Goal: Task Accomplishment & Management: Manage account settings

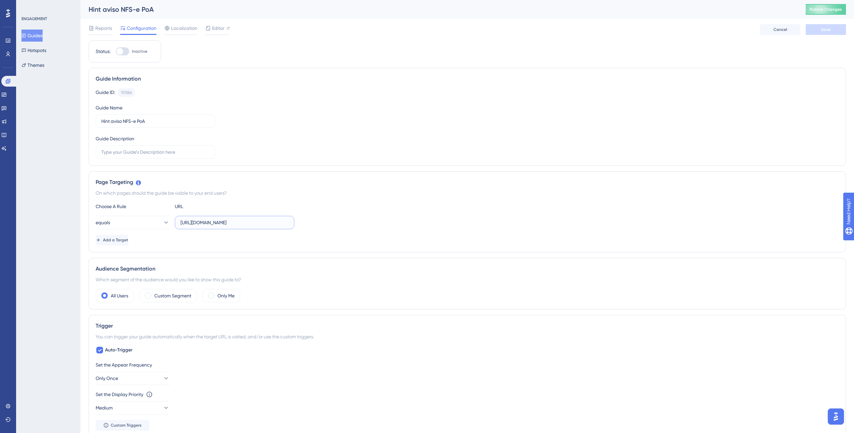
click at [276, 207] on input "https://sped-teste.safeweb.com.br/enota/portal/" at bounding box center [234, 222] width 108 height 7
paste input ".safeweb.com.br/enota/nfse"
type input "[URL][DOMAIN_NAME]"
click at [419, 207] on div "Choose A Rule URL equals https://sped.safeweb.com.br/enota/nfse/ Add a Target" at bounding box center [467, 223] width 743 height 43
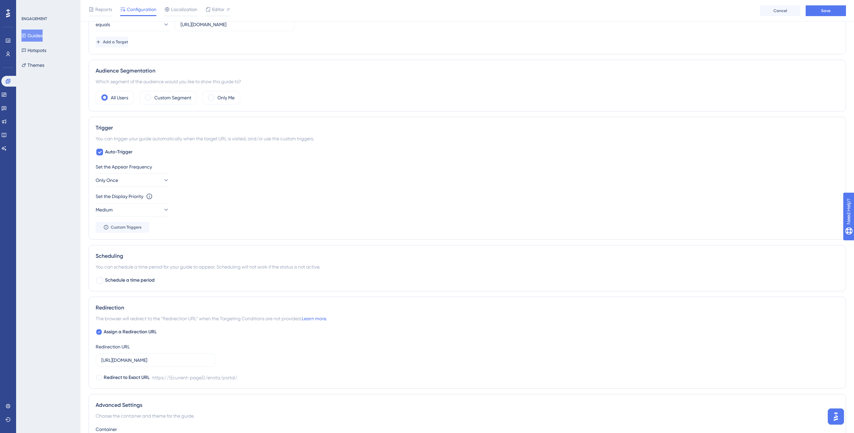
scroll to position [201, 0]
click at [295, 178] on div "Set the Appear Frequency Only Once" at bounding box center [467, 174] width 743 height 24
click at [302, 176] on div "Set the Appear Frequency Only Once" at bounding box center [467, 174] width 743 height 24
click at [257, 207] on div "Set the Display Priority This option will set the display priority between auto…" at bounding box center [467, 204] width 743 height 24
click at [100, 207] on icon at bounding box center [99, 331] width 2 height 2
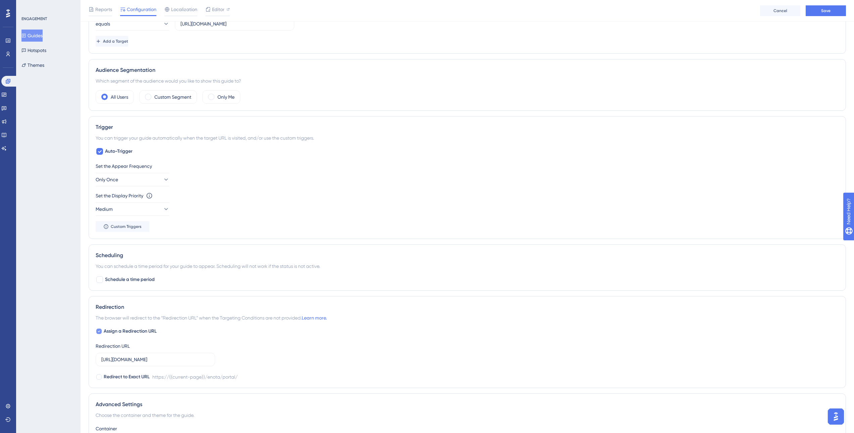
checkbox input "false"
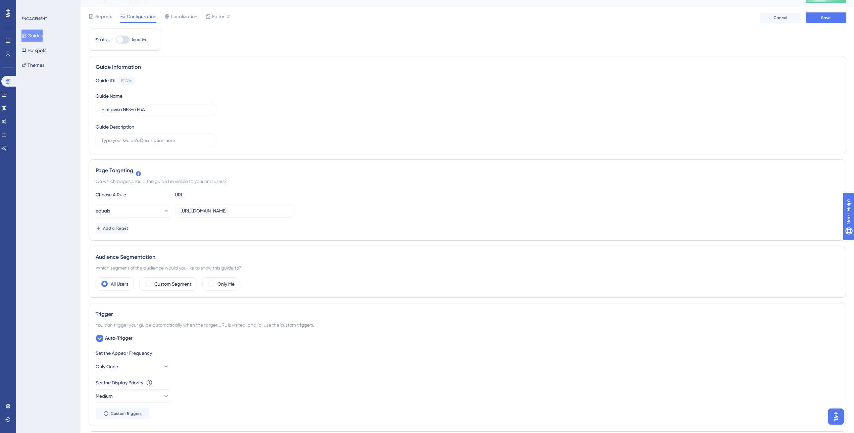
scroll to position [0, 0]
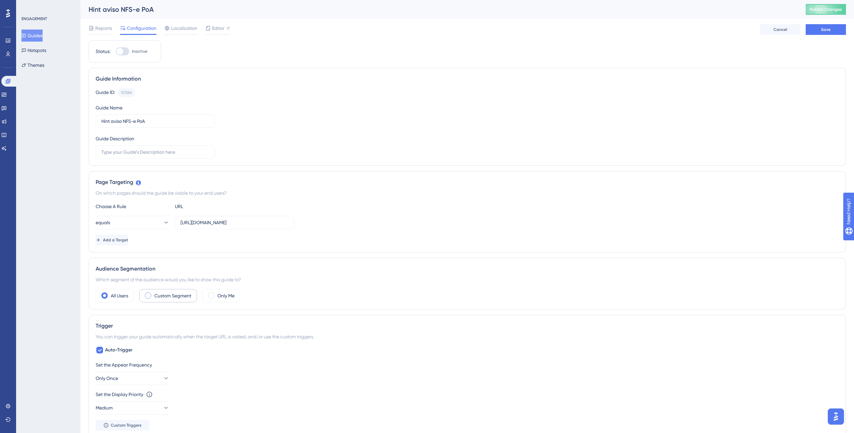
click at [162, 207] on label "Custom Segment" at bounding box center [172, 296] width 37 height 8
click at [113, 207] on label "All Users" at bounding box center [119, 296] width 17 height 8
click at [453, 30] on button "Save" at bounding box center [825, 29] width 40 height 11
click at [178, 31] on span "Localization" at bounding box center [184, 28] width 26 height 8
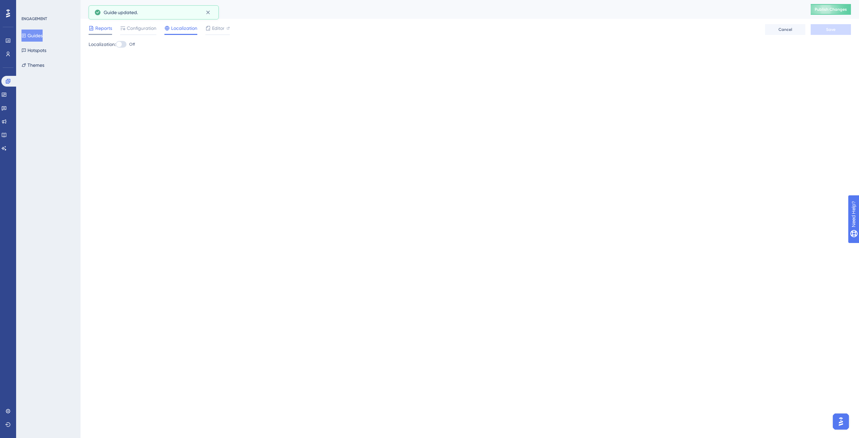
click at [99, 32] on span "Reports" at bounding box center [103, 28] width 17 height 8
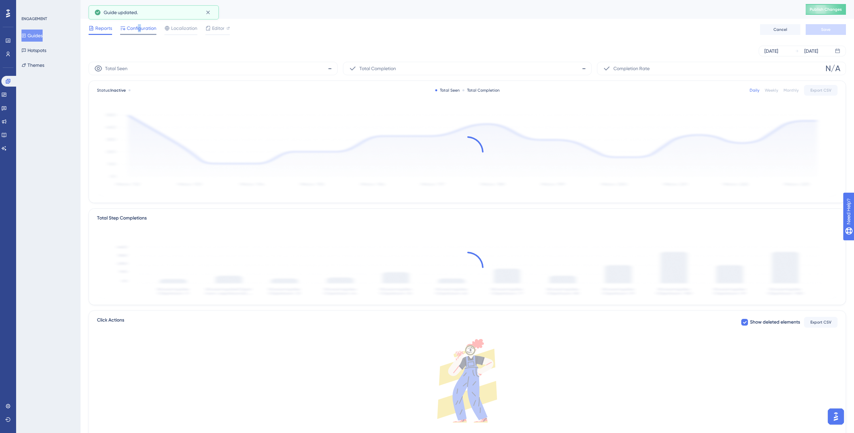
click at [140, 30] on span "Configuration" at bounding box center [142, 28] width 30 height 8
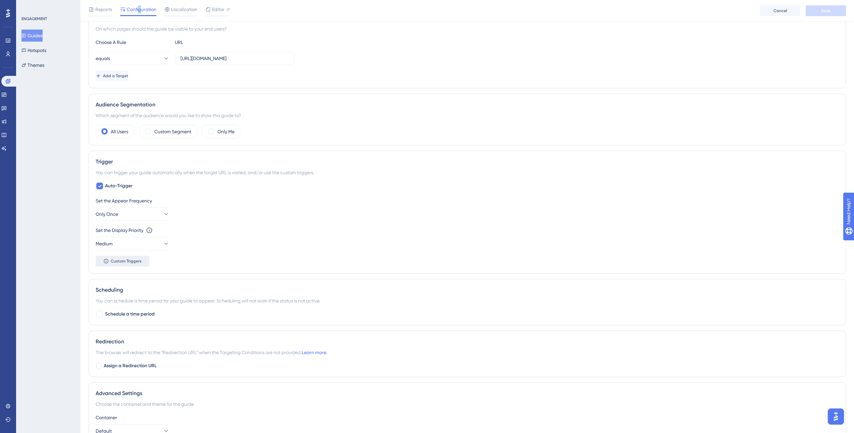
scroll to position [168, 0]
click at [144, 207] on button "Medium" at bounding box center [133, 242] width 74 height 13
click at [126, 207] on div "High High" at bounding box center [132, 289] width 54 height 13
click at [159, 207] on button "Only Once" at bounding box center [133, 212] width 74 height 13
click at [151, 207] on div "Once in 1 day Once in 1 day" at bounding box center [132, 260] width 54 height 13
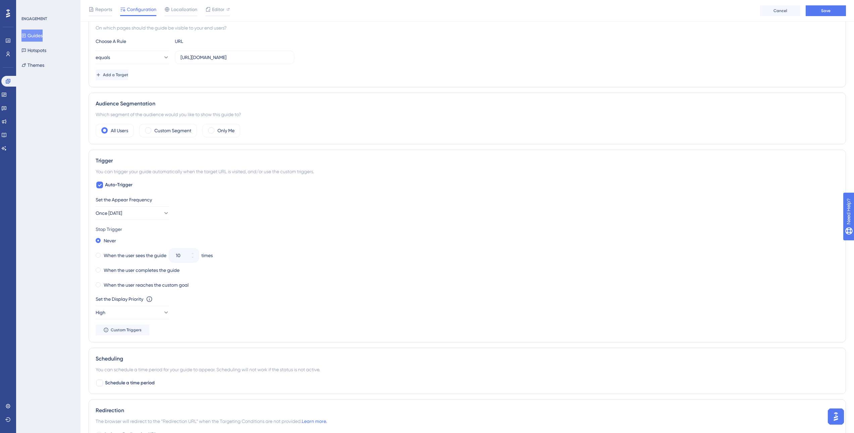
click at [453, 207] on div "Set the Appear Frequency Once in 1 day Stop Trigger Never When the user sees th…" at bounding box center [467, 266] width 743 height 140
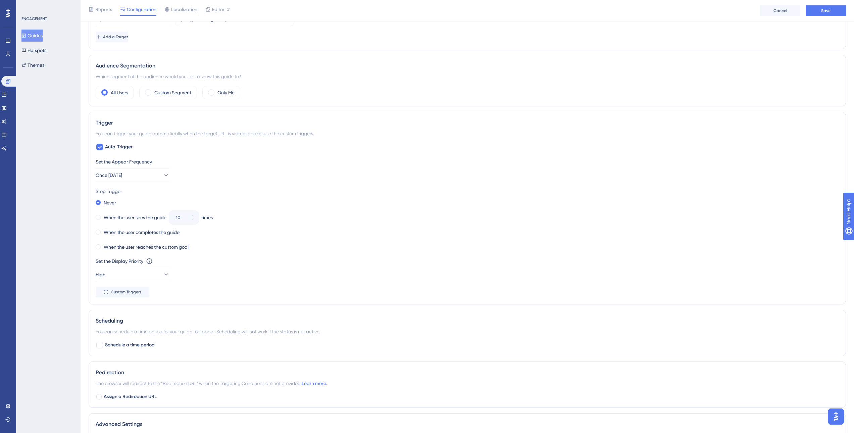
scroll to position [268, 0]
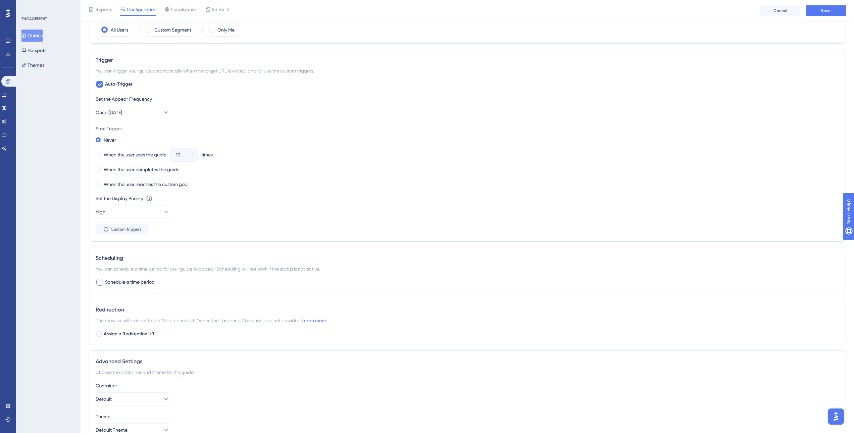
click at [101, 207] on div at bounding box center [99, 282] width 7 height 7
click at [101, 207] on icon at bounding box center [100, 281] width 4 height 5
checkbox input "false"
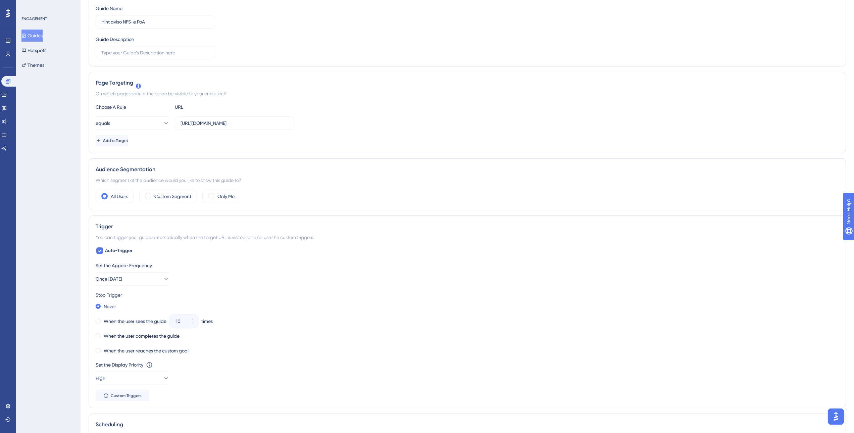
scroll to position [0, 0]
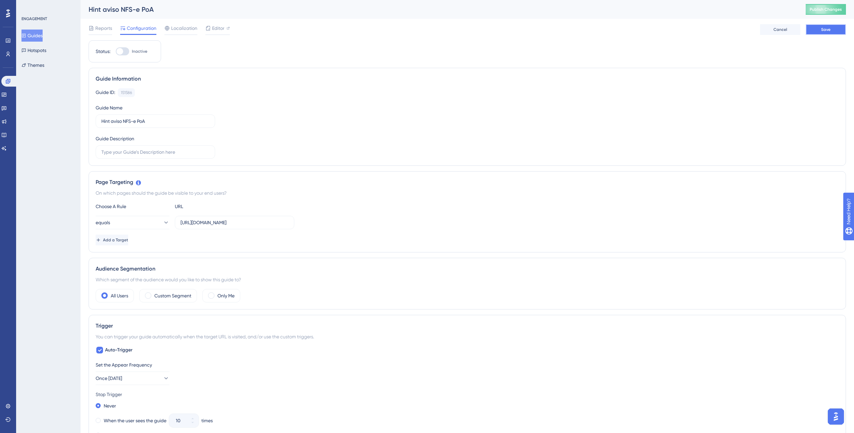
click at [453, 30] on button "Save" at bounding box center [825, 29] width 40 height 11
click at [211, 10] on button at bounding box center [208, 12] width 10 height 11
click at [34, 34] on button "Guides" at bounding box center [31, 36] width 21 height 12
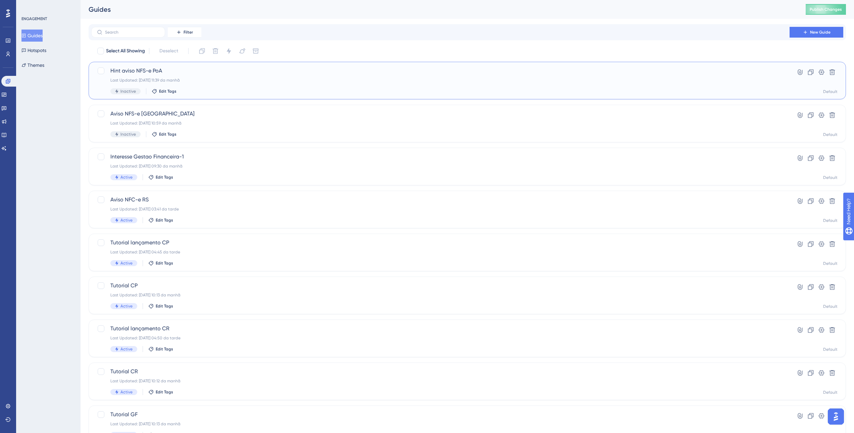
click at [152, 71] on span "Hint aviso NFS-e PoA" at bounding box center [440, 71] width 660 height 8
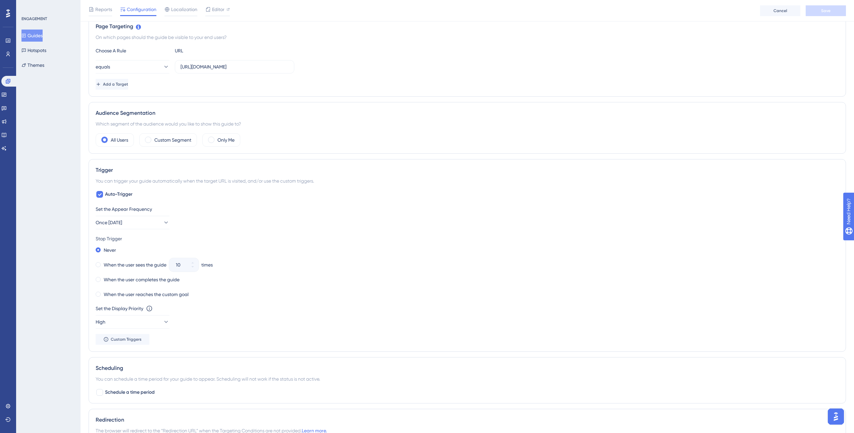
scroll to position [168, 0]
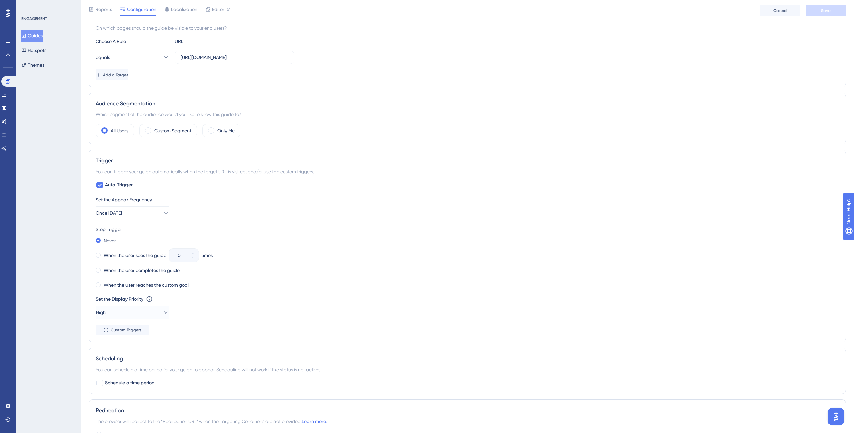
click at [147, 207] on button "High" at bounding box center [133, 312] width 74 height 13
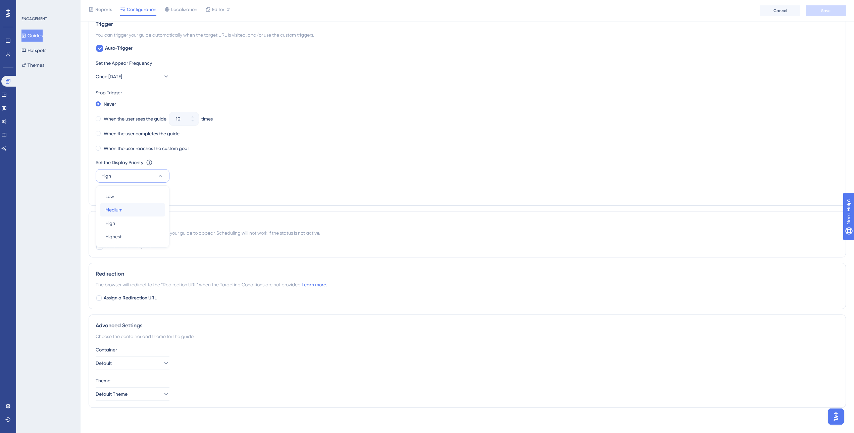
click at [138, 207] on div "Medium Medium" at bounding box center [132, 209] width 54 height 13
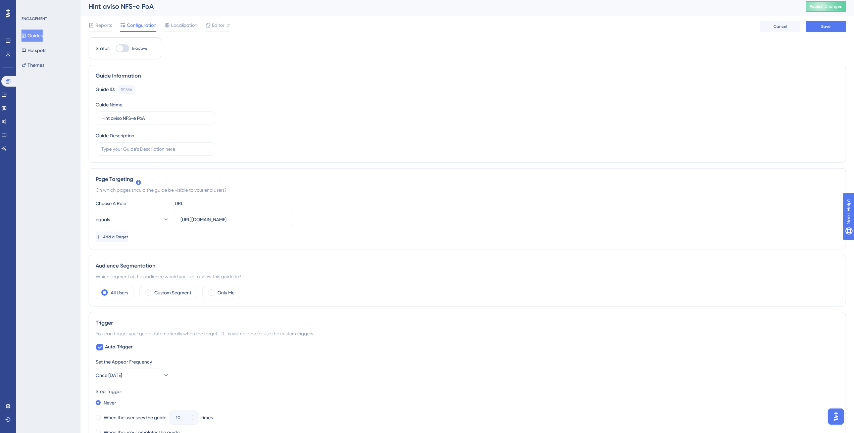
scroll to position [0, 0]
click at [453, 30] on span "Save" at bounding box center [825, 29] width 9 height 5
click at [165, 207] on button "Once in 1 day" at bounding box center [133, 377] width 74 height 13
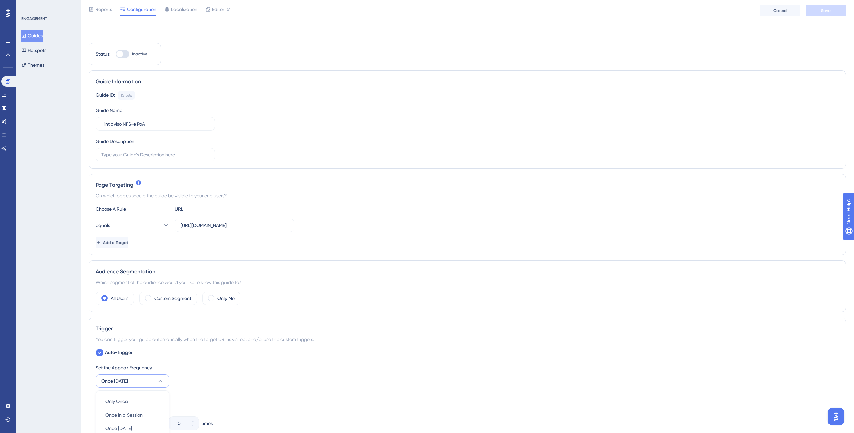
scroll to position [225, 0]
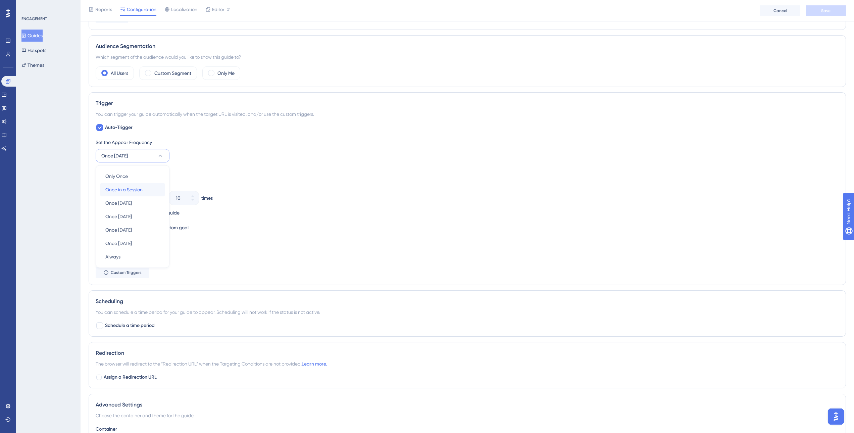
click at [145, 190] on div "Once in a Session Once in a Session" at bounding box center [132, 189] width 54 height 13
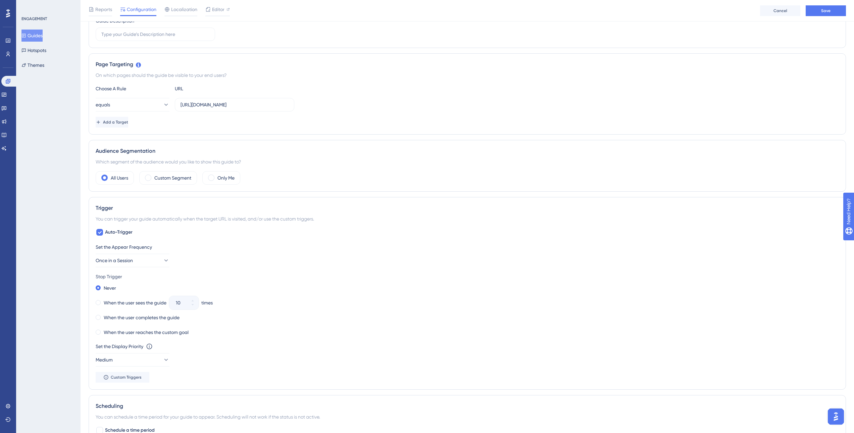
scroll to position [0, 0]
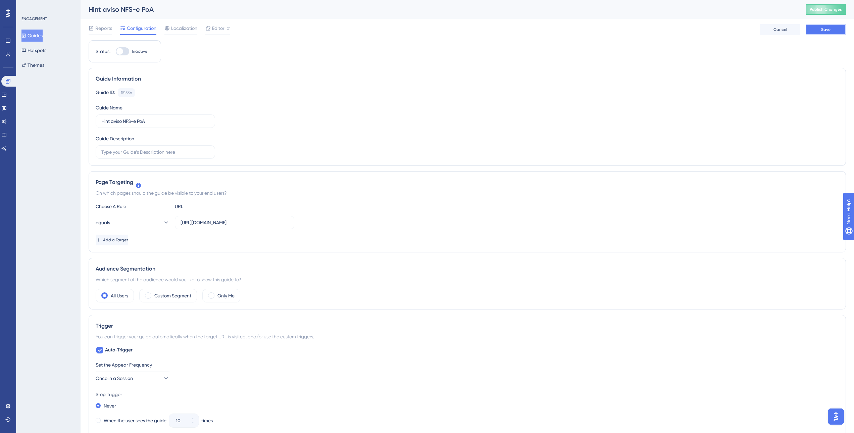
click at [453, 30] on span "Save" at bounding box center [825, 29] width 9 height 5
click at [207, 12] on icon at bounding box center [208, 13] width 4 height 4
click at [43, 36] on button "Guides" at bounding box center [31, 36] width 21 height 12
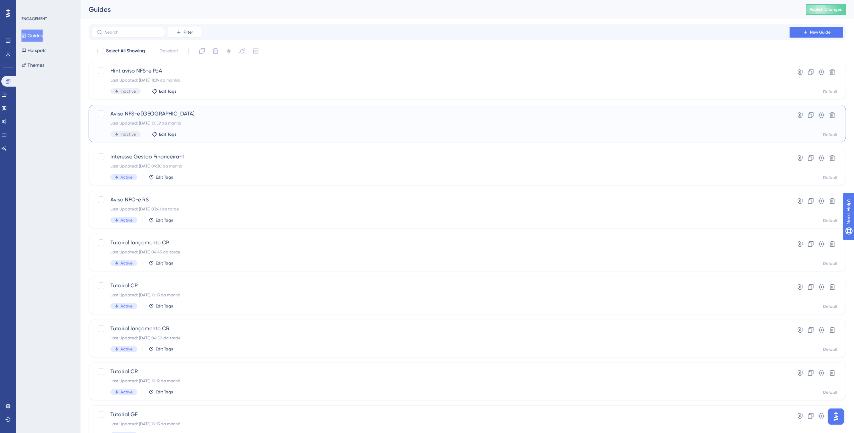
click at [210, 121] on div "Last Updated: 10.09.2025 10:59 da manhã" at bounding box center [440, 122] width 660 height 5
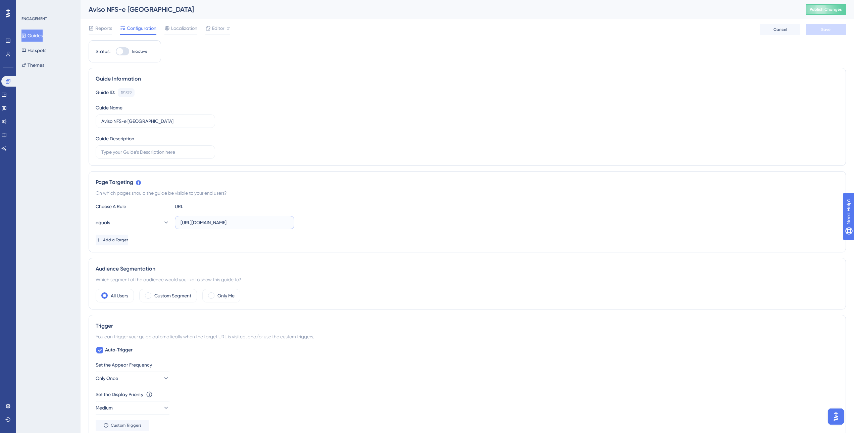
click at [230, 207] on input "https://sped-teste.safeweb.com.br/enota/portal/" at bounding box center [234, 222] width 108 height 7
paste input ".safeweb.com.br/enota/nfse"
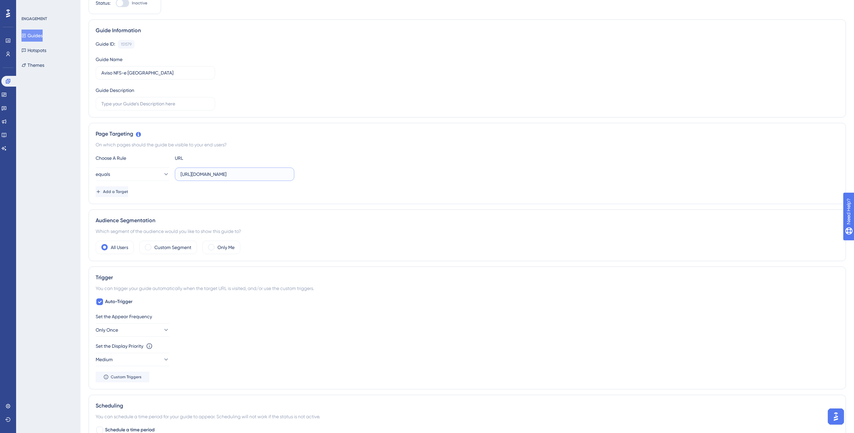
scroll to position [134, 0]
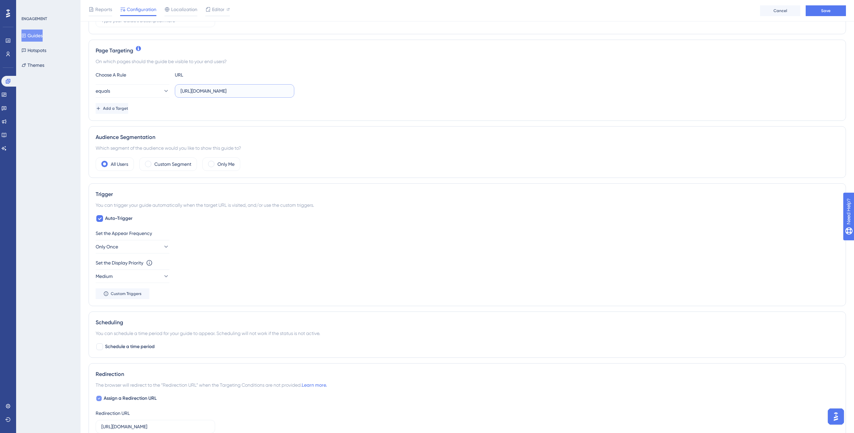
type input "[URL][DOMAIN_NAME]"
click at [101, 207] on div at bounding box center [98, 398] width 5 height 5
checkbox input "false"
click at [155, 207] on button "Only Once" at bounding box center [133, 246] width 74 height 13
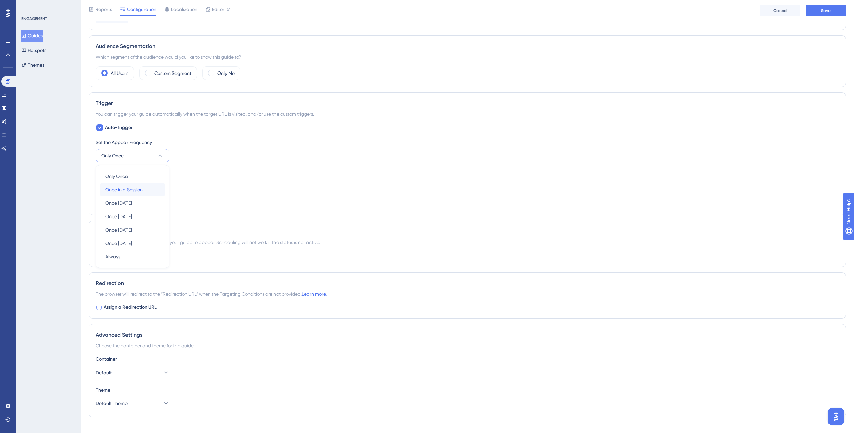
click at [151, 191] on div "Once in a Session Once in a Session" at bounding box center [132, 189] width 54 height 13
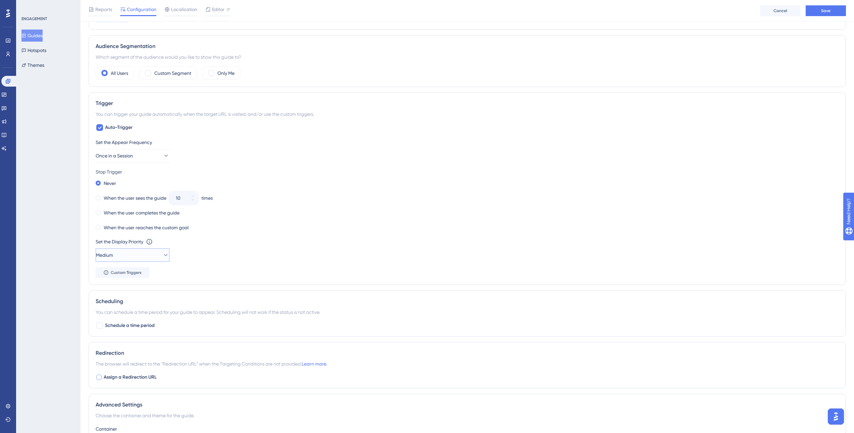
click at [165, 207] on button "Medium" at bounding box center [133, 254] width 74 height 13
click at [145, 207] on div "High High" at bounding box center [132, 302] width 54 height 13
click at [142, 207] on button "High" at bounding box center [133, 254] width 74 height 13
click at [136, 207] on div "Highest Highest" at bounding box center [132, 315] width 54 height 13
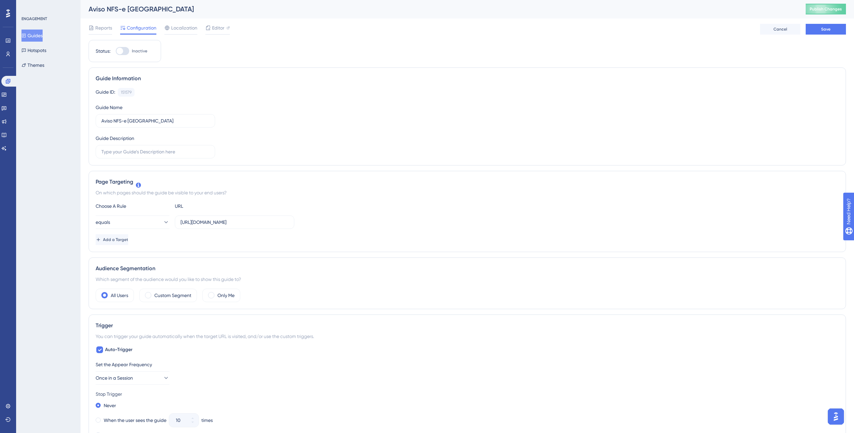
scroll to position [0, 0]
click at [453, 29] on span "Save" at bounding box center [825, 29] width 9 height 5
click at [218, 32] on span "Editor" at bounding box center [218, 28] width 12 height 8
click at [161, 207] on label "Custom Segment" at bounding box center [172, 296] width 37 height 8
click at [190, 207] on span "Choose a segment" at bounding box center [200, 316] width 40 height 8
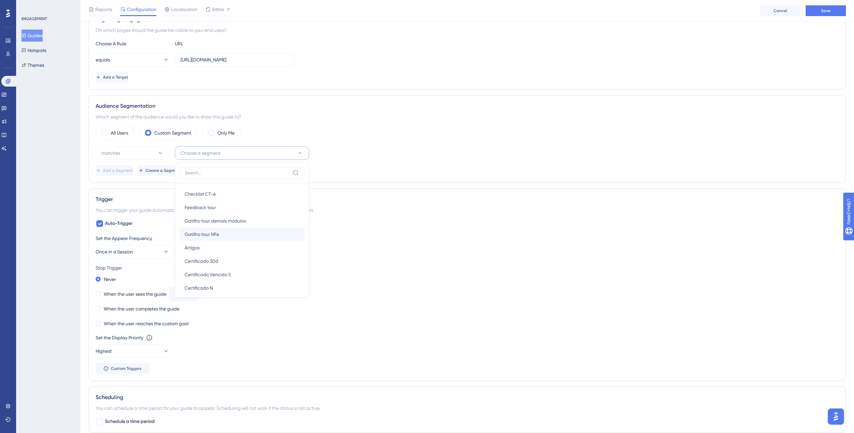
scroll to position [408, 0]
click at [158, 153] on icon at bounding box center [160, 153] width 7 height 7
click at [164, 153] on button "matches" at bounding box center [133, 152] width 74 height 13
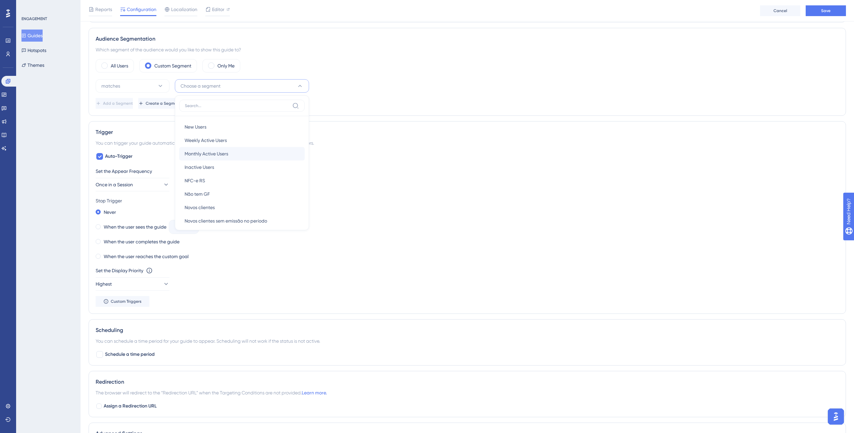
scroll to position [31, 0]
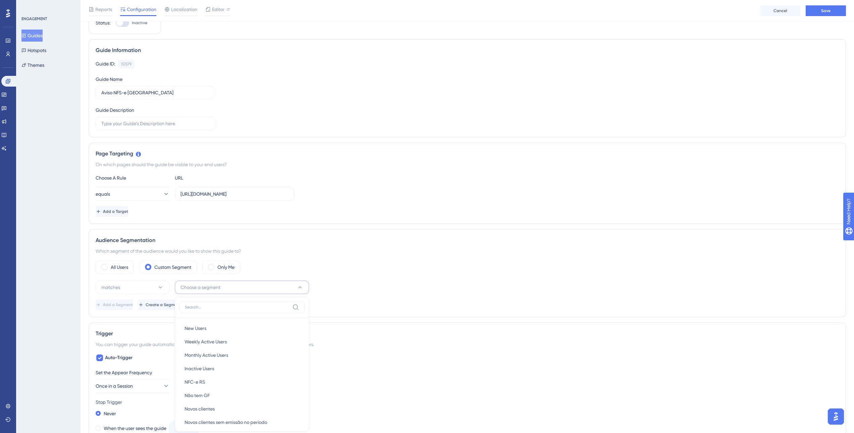
click at [381, 207] on div "Audience Segmentation Which segment of the audience would you like to show this…" at bounding box center [467, 273] width 757 height 88
click at [179, 207] on button "Create a Segment" at bounding box center [160, 304] width 44 height 11
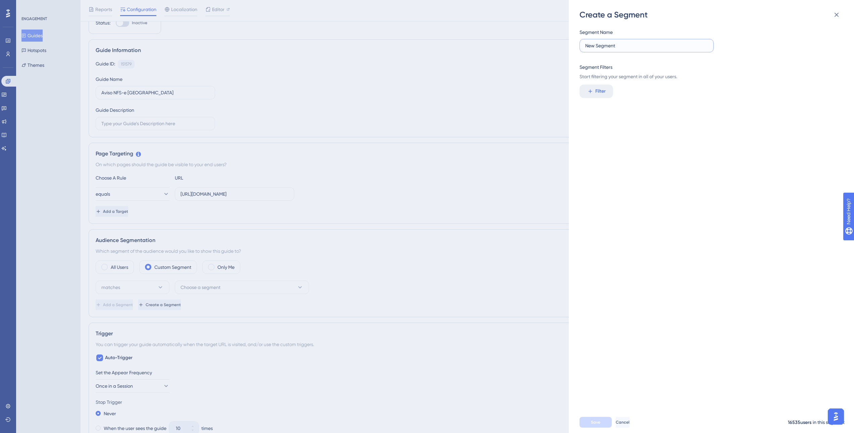
drag, startPoint x: 620, startPoint y: 48, endPoint x: 556, endPoint y: 33, distance: 65.1
click at [453, 34] on div "Create a Segment Segment Name New Segment Segment Filters Start filtering your …" at bounding box center [427, 216] width 854 height 433
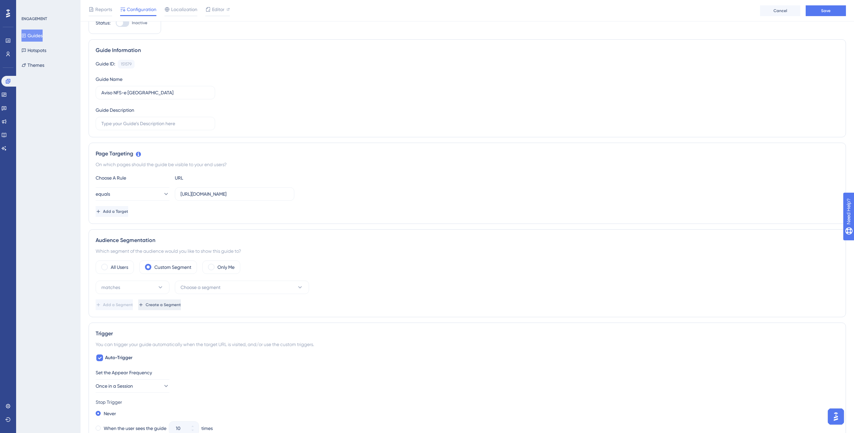
click at [181, 207] on span "Create a Segment" at bounding box center [163, 304] width 35 height 5
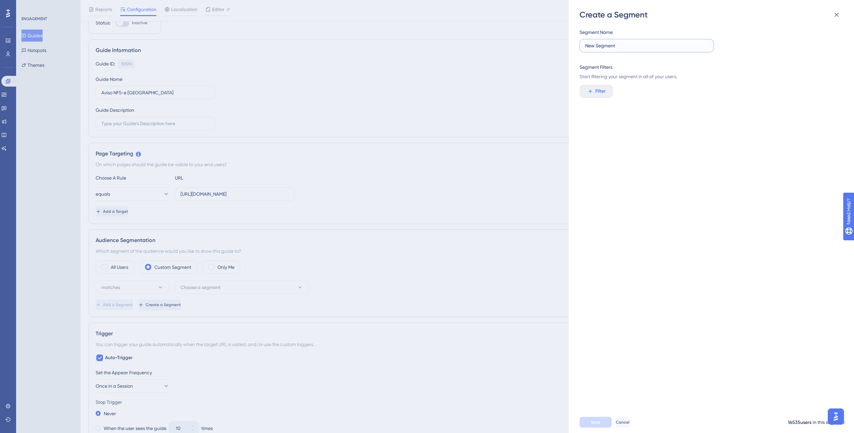
drag, startPoint x: 629, startPoint y: 45, endPoint x: 533, endPoint y: 48, distance: 95.7
click at [453, 48] on div "Create a Segment Segment Name New Segment Segment Filters Start filtering your …" at bounding box center [427, 216] width 854 height 433
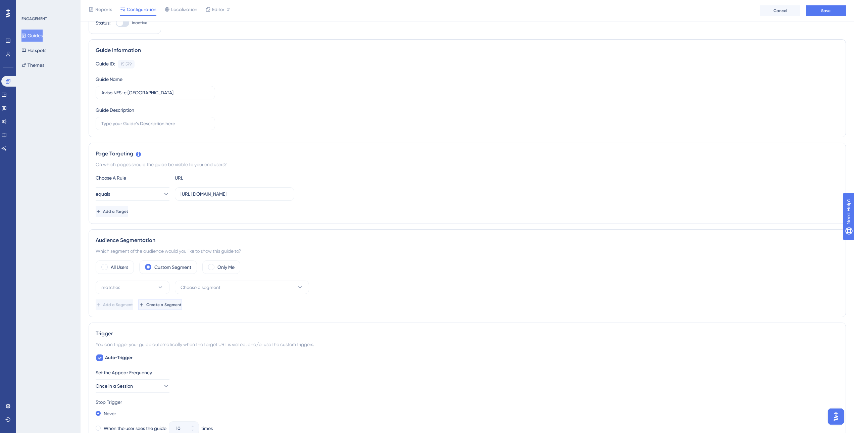
click at [181, 207] on span "Create a Segment" at bounding box center [163, 304] width 35 height 5
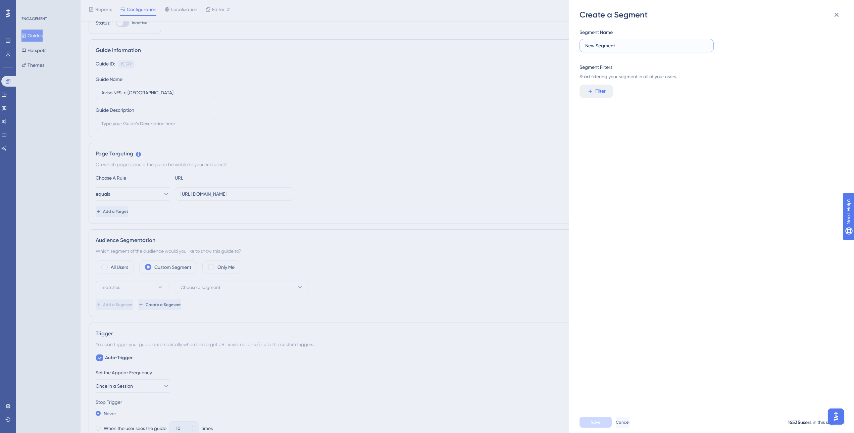
click at [453, 47] on input "New Segment" at bounding box center [646, 45] width 123 height 7
drag, startPoint x: 626, startPoint y: 49, endPoint x: 581, endPoint y: 47, distance: 45.0
click at [453, 47] on label "New Segment" at bounding box center [646, 45] width 134 height 13
type input "c"
type input "Clientes RS"
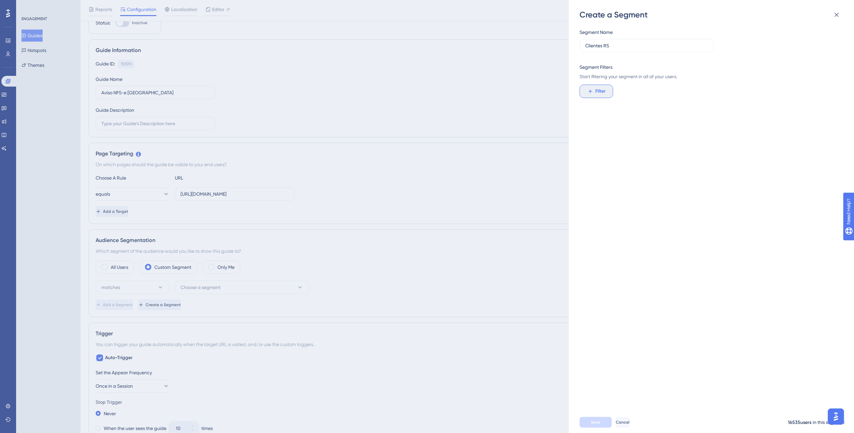
click at [453, 93] on span "Filter" at bounding box center [600, 91] width 10 height 8
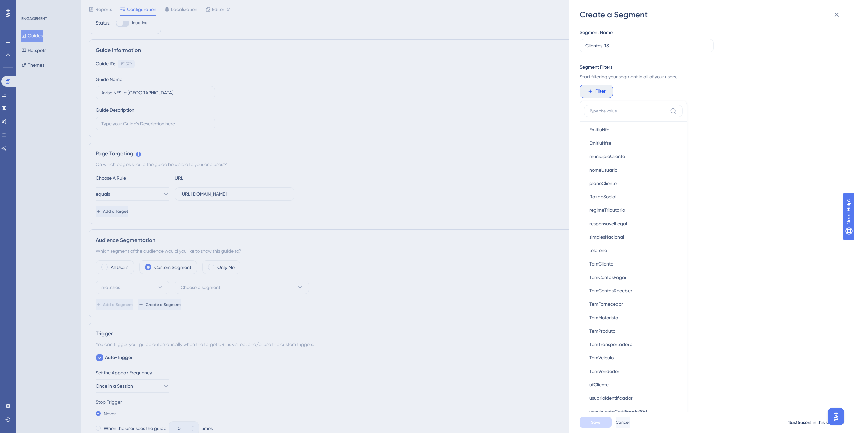
scroll to position [503, 0]
click at [453, 207] on button "ufCliente ufCliente" at bounding box center [633, 368] width 99 height 13
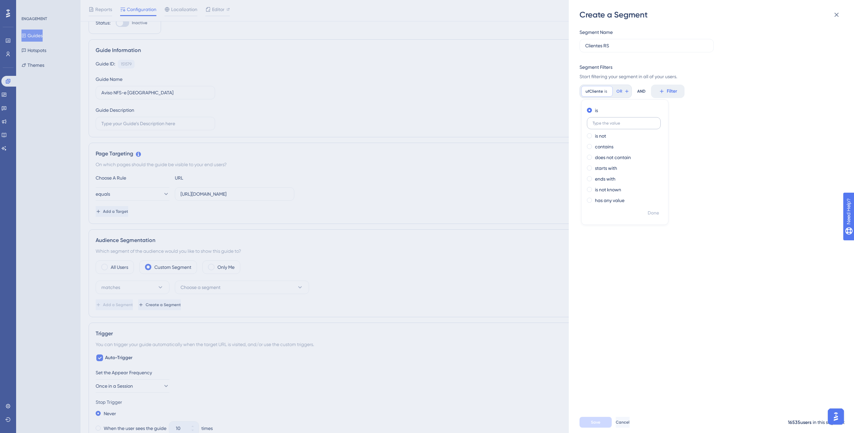
click at [453, 124] on input "text" at bounding box center [623, 123] width 62 height 5
click at [453, 127] on div "Segment Name Clientes RS Segment Filters Start filtering your segment in all of…" at bounding box center [714, 215] width 270 height 391
click at [453, 96] on button "Filter" at bounding box center [596, 91] width 34 height 13
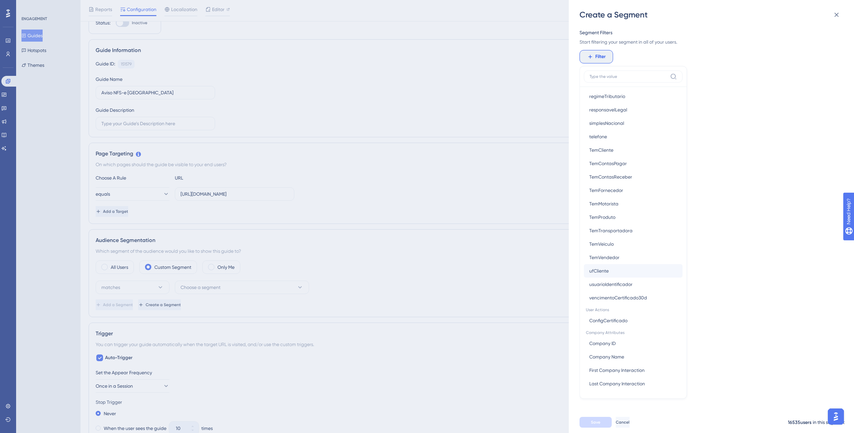
scroll to position [49, 0]
click at [453, 207] on button "ufCliente ufCliente" at bounding box center [633, 255] width 99 height 13
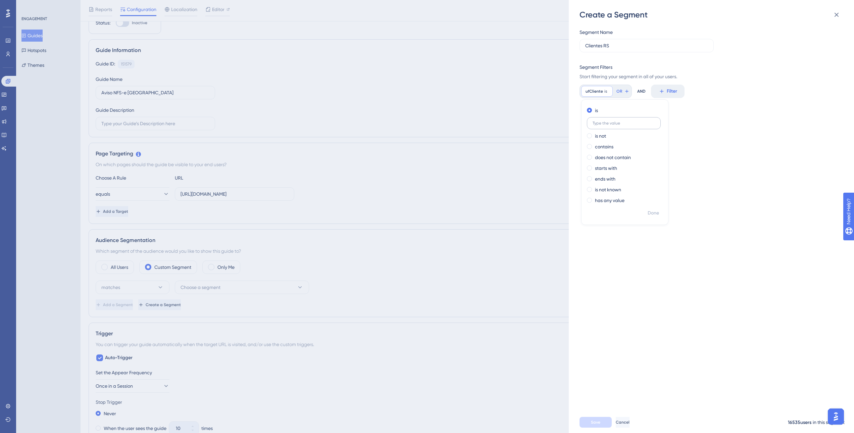
click at [453, 127] on label at bounding box center [624, 123] width 74 height 12
click at [453, 125] on input "text" at bounding box center [623, 123] width 62 height 5
type input "RS"
click at [453, 92] on button "OR" at bounding box center [627, 91] width 15 height 11
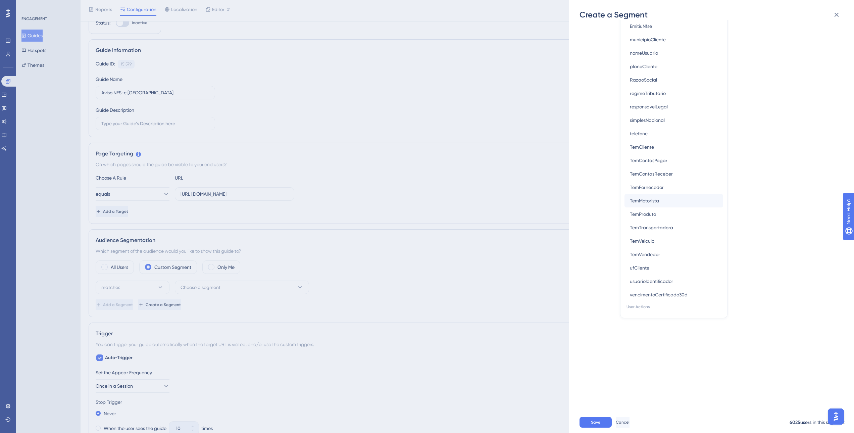
scroll to position [498, 0]
click at [453, 207] on button "ufCliente ufCliente" at bounding box center [673, 257] width 99 height 13
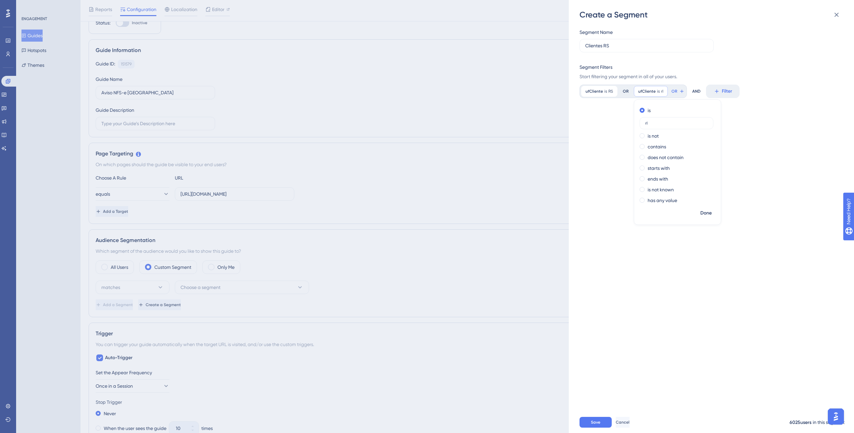
type input "r"
type input "Rio Grande do Sul"
click at [453, 207] on span "Done" at bounding box center [705, 213] width 11 height 8
click at [453, 149] on div "Segment Name Clientes RS Segment Filters Start filtering your segment in all of…" at bounding box center [714, 215] width 270 height 391
click at [453, 207] on button "Save" at bounding box center [595, 422] width 32 height 11
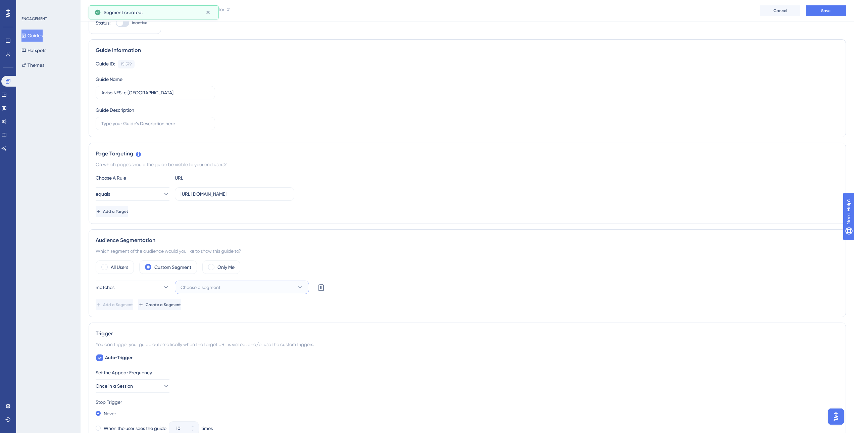
click at [199, 207] on span "Choose a segment" at bounding box center [200, 287] width 40 height 8
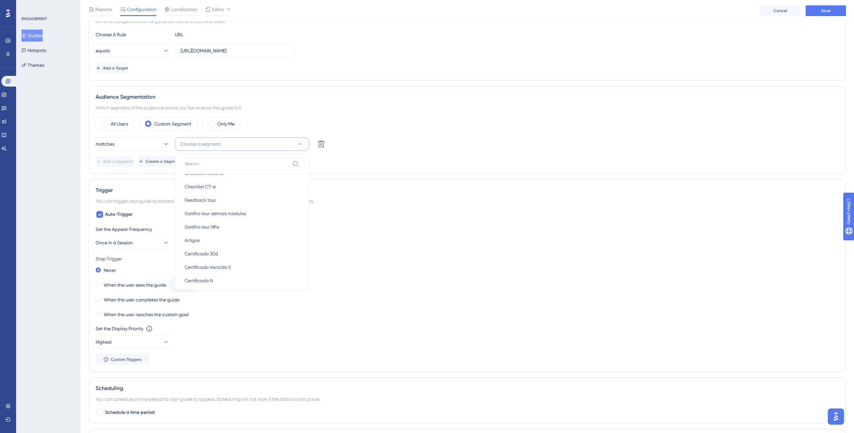
scroll to position [420, 0]
click at [453, 164] on div "Add a Segment Create a Segment" at bounding box center [467, 161] width 743 height 11
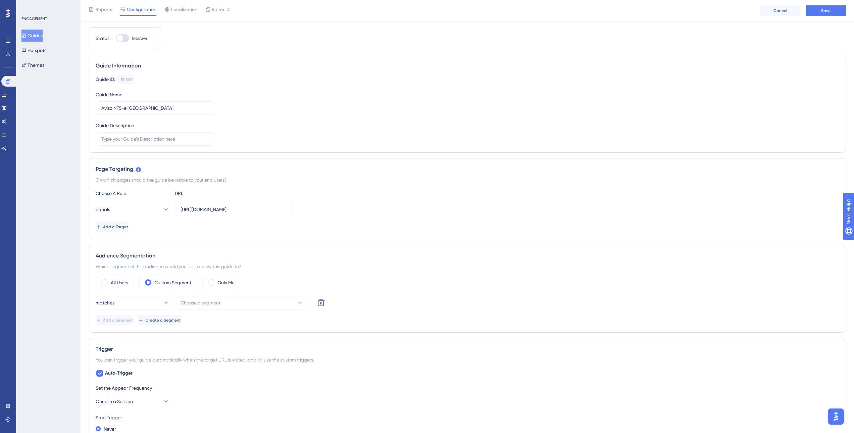
scroll to position [0, 0]
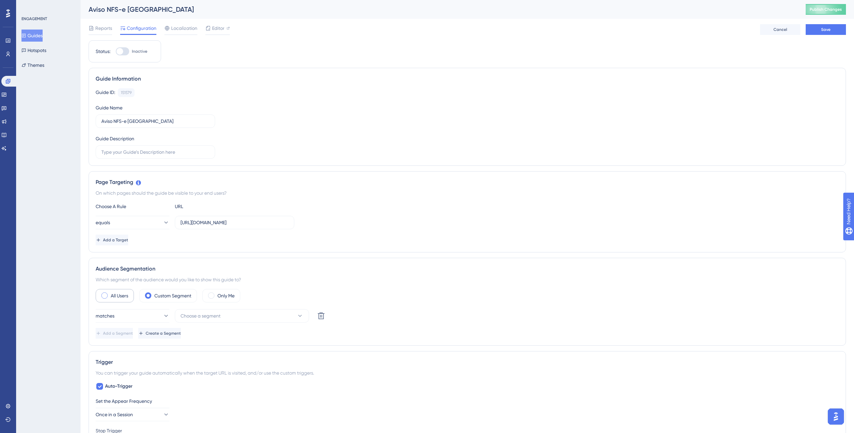
click at [107, 207] on span at bounding box center [104, 295] width 6 height 6
click at [110, 207] on input "radio" at bounding box center [110, 293] width 0 height 0
click at [453, 29] on span "Save" at bounding box center [825, 29] width 9 height 5
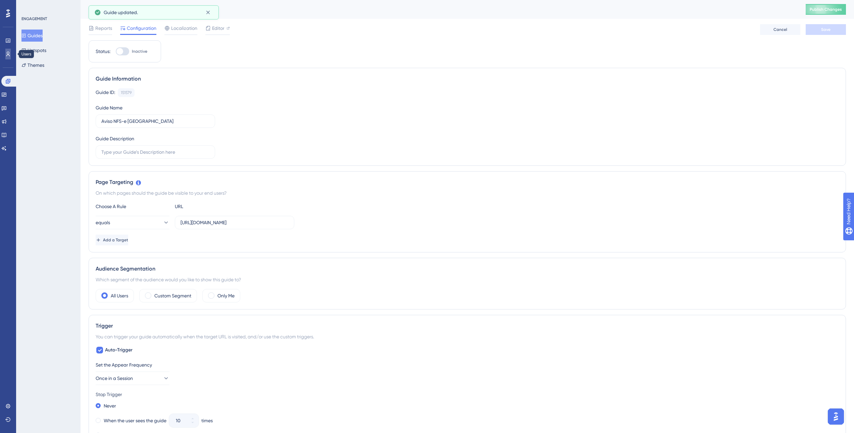
click at [11, 54] on link at bounding box center [7, 54] width 5 height 11
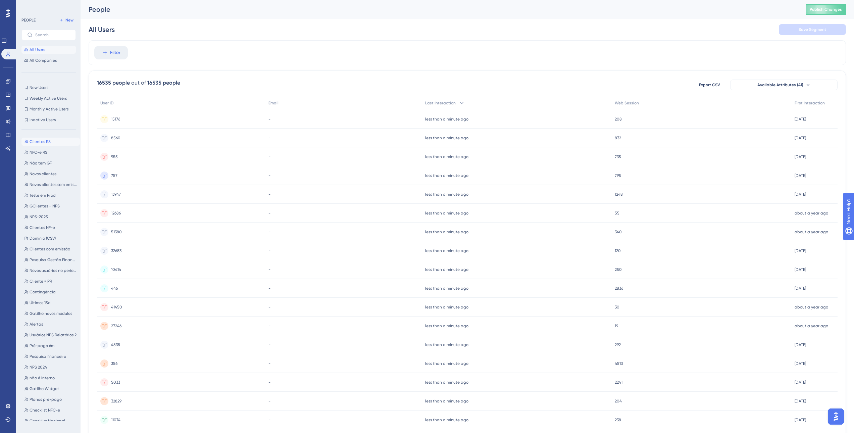
click at [49, 143] on span "Clientes RS" at bounding box center [40, 141] width 21 height 5
click at [453, 121] on div "less than a minute ago 10 Sep 2025, 11:46" at bounding box center [516, 119] width 190 height 19
click at [8, 52] on icon at bounding box center [7, 53] width 5 height 5
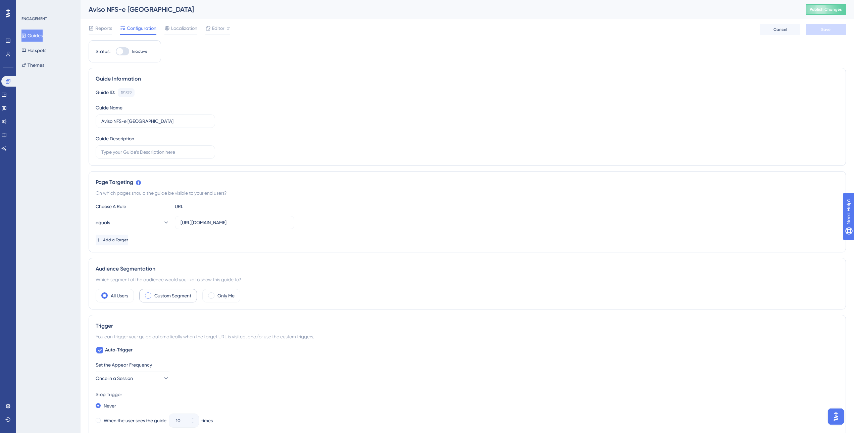
click at [162, 207] on label "Custom Segment" at bounding box center [172, 296] width 37 height 8
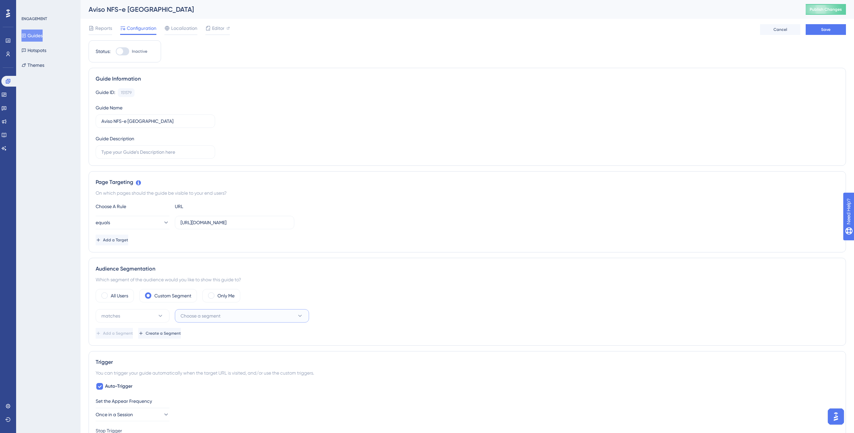
click at [199, 207] on span "Choose a segment" at bounding box center [200, 316] width 40 height 8
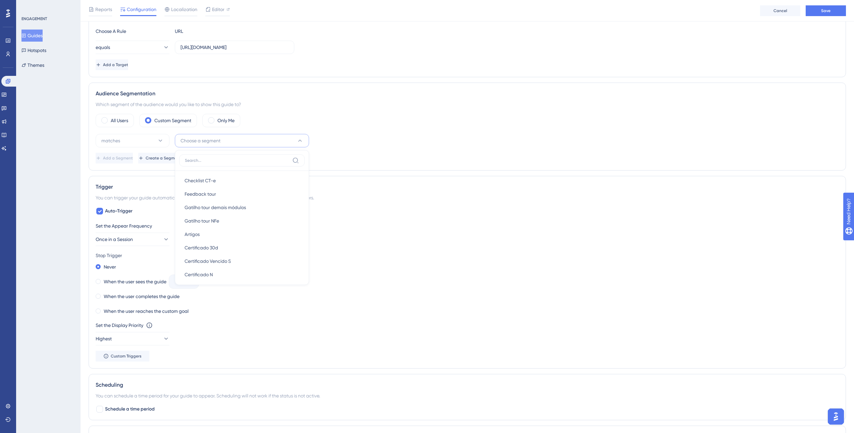
scroll to position [422, 0]
click at [451, 142] on div "matches Choose a segment New Users New Users Weekly Active Users Weekly Active …" at bounding box center [467, 140] width 743 height 13
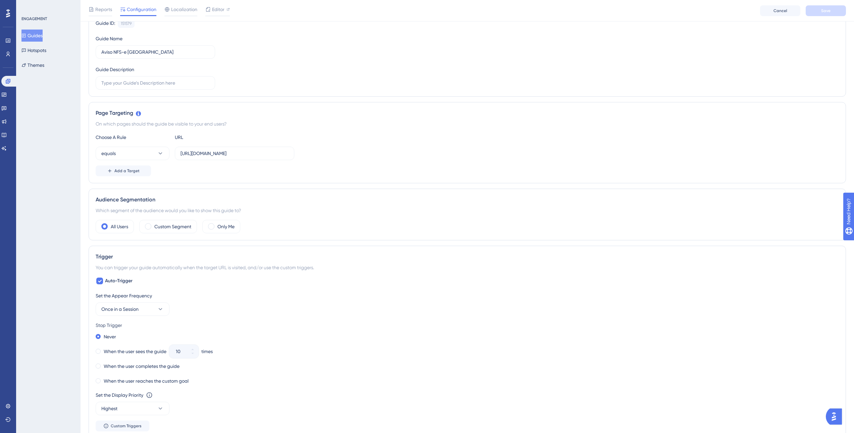
scroll to position [71, 0]
click at [177, 234] on div "Audience Segmentation Which segment of the audience would you like to show this…" at bounding box center [467, 215] width 757 height 52
click at [180, 229] on label "Custom Segment" at bounding box center [172, 227] width 37 height 8
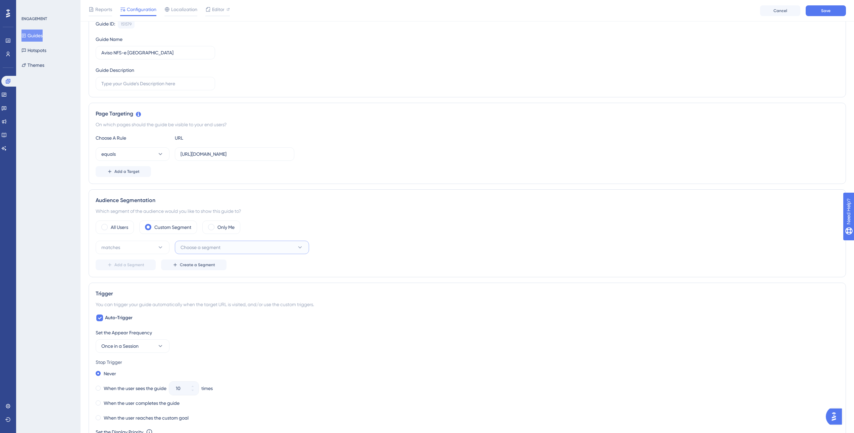
click at [197, 246] on span "Choose a segment" at bounding box center [200, 247] width 40 height 8
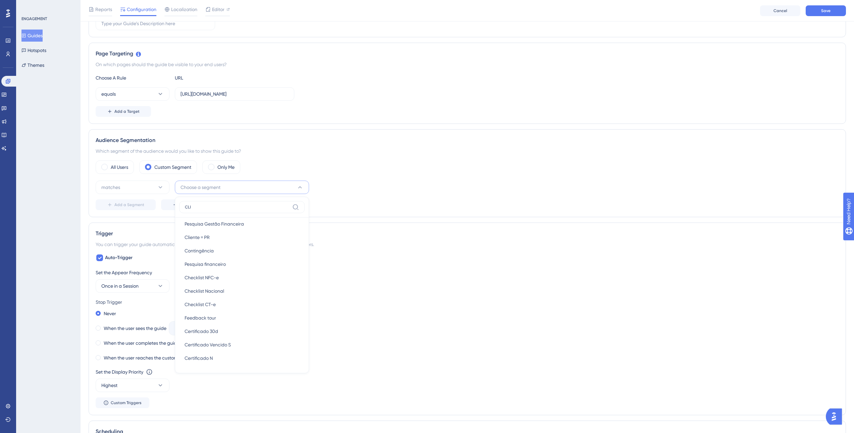
scroll to position [0, 0]
type input "CLIENT"
click at [234, 229] on div "Clientes RS Clientes RS" at bounding box center [242, 227] width 115 height 13
click at [816, 11] on button "Save" at bounding box center [825, 10] width 40 height 11
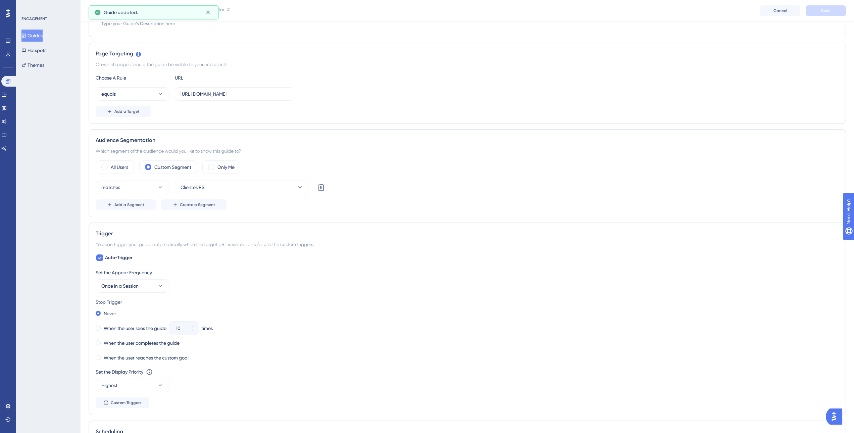
click at [42, 34] on button "Guides" at bounding box center [31, 36] width 21 height 12
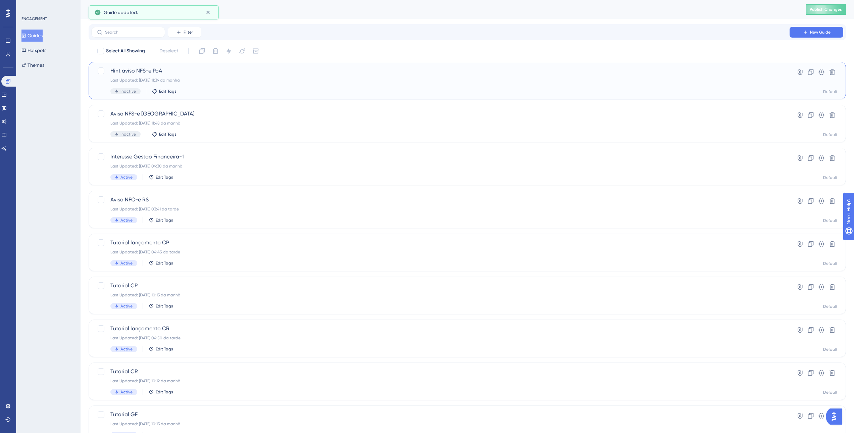
click at [236, 78] on div "Last Updated: [DATE] 11:39 da manhã" at bounding box center [440, 79] width 660 height 5
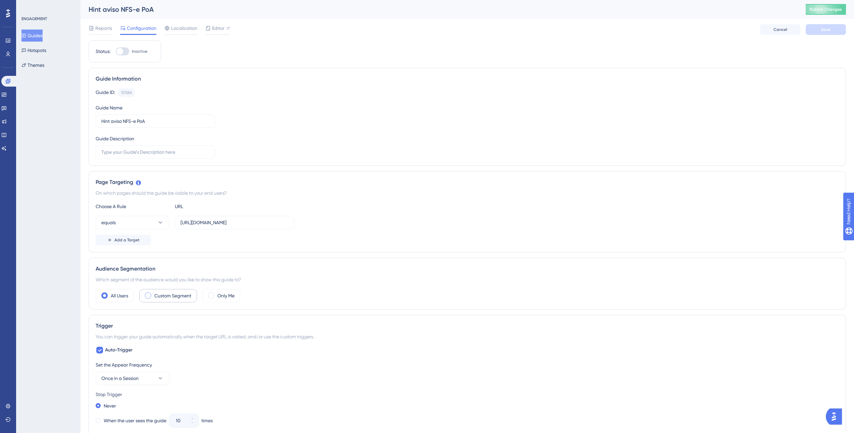
click at [174, 293] on label "Custom Segment" at bounding box center [172, 296] width 37 height 8
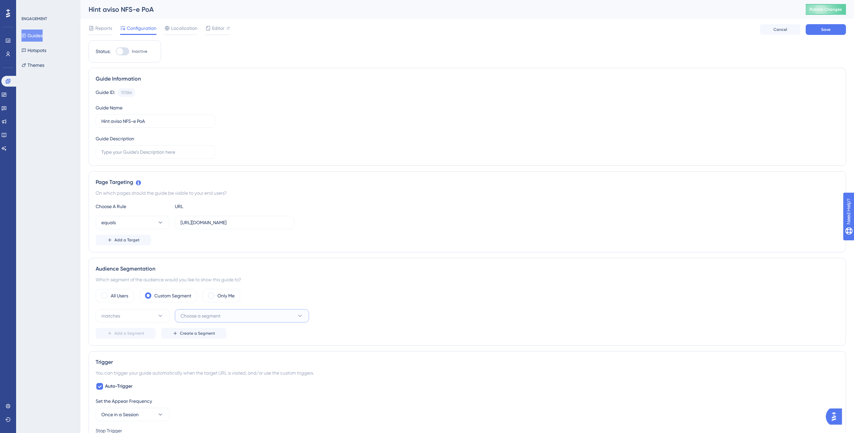
click at [189, 316] on span "Choose a segment" at bounding box center [200, 316] width 40 height 8
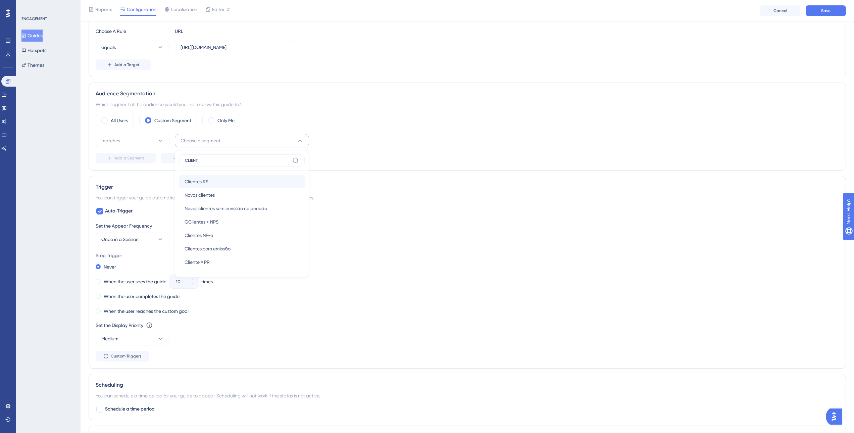
type input "CLIENT"
click at [230, 185] on div "Clientes RS Clientes RS" at bounding box center [242, 181] width 115 height 13
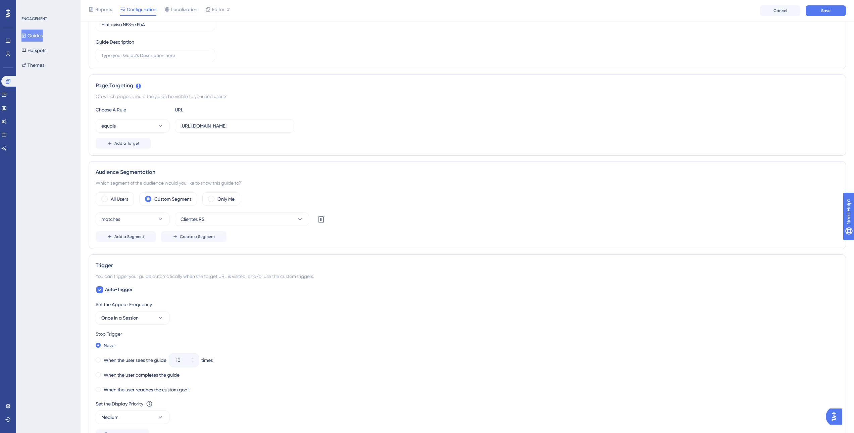
scroll to position [40, 0]
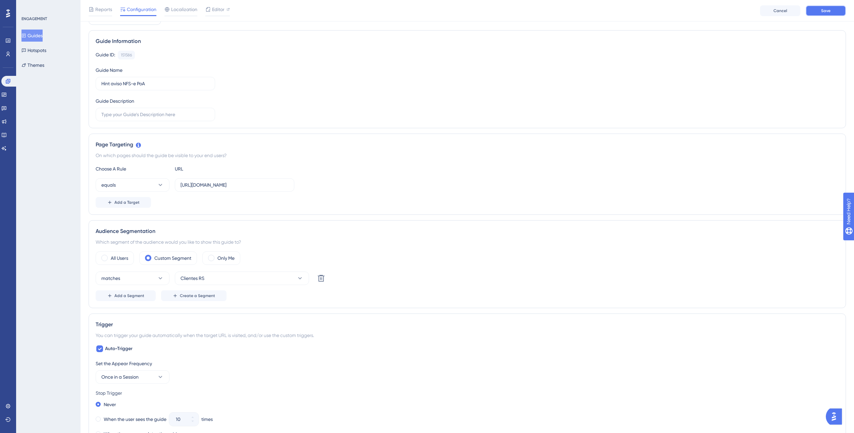
click at [821, 8] on span "Save" at bounding box center [825, 10] width 9 height 5
click at [257, 45] on div "Guide Information" at bounding box center [467, 41] width 743 height 8
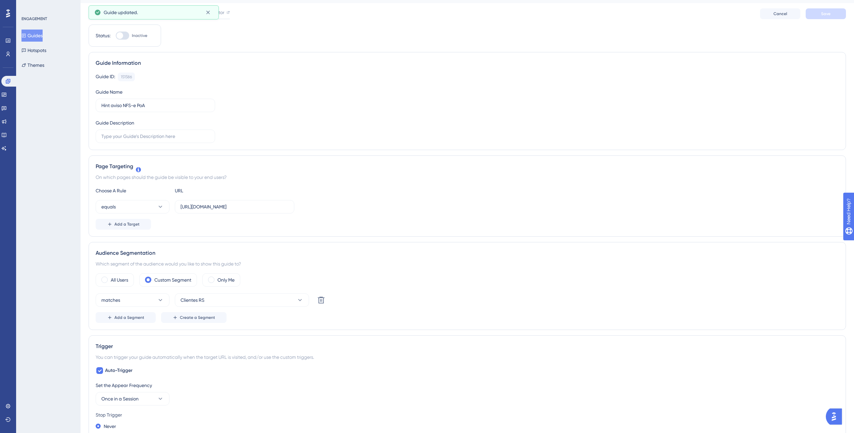
scroll to position [0, 0]
